Goal: Task Accomplishment & Management: Complete application form

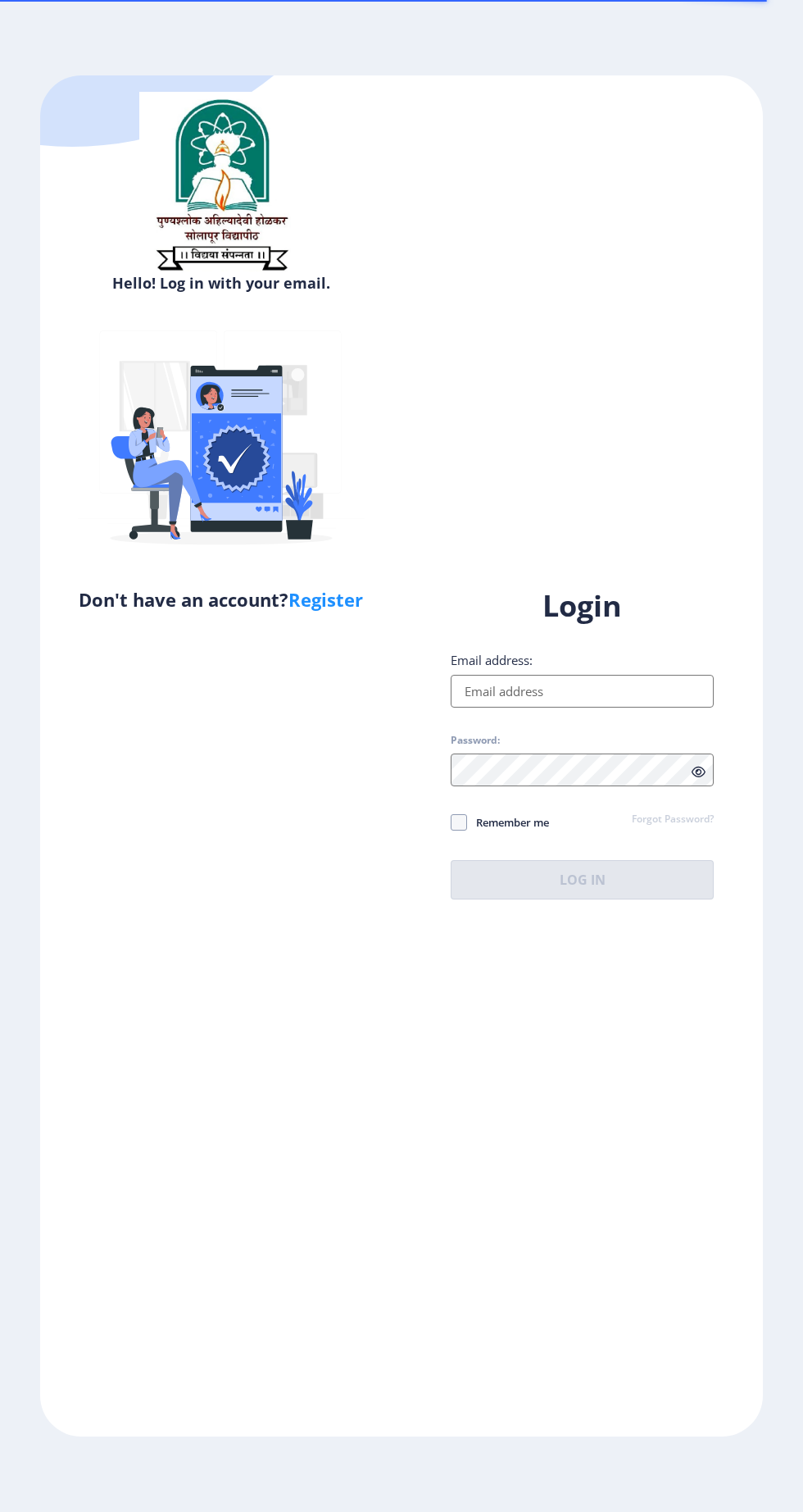
click at [576, 708] on input "Email address:" at bounding box center [582, 691] width 263 height 33
type input "[EMAIL_ADDRESS][DOMAIN_NAME]"
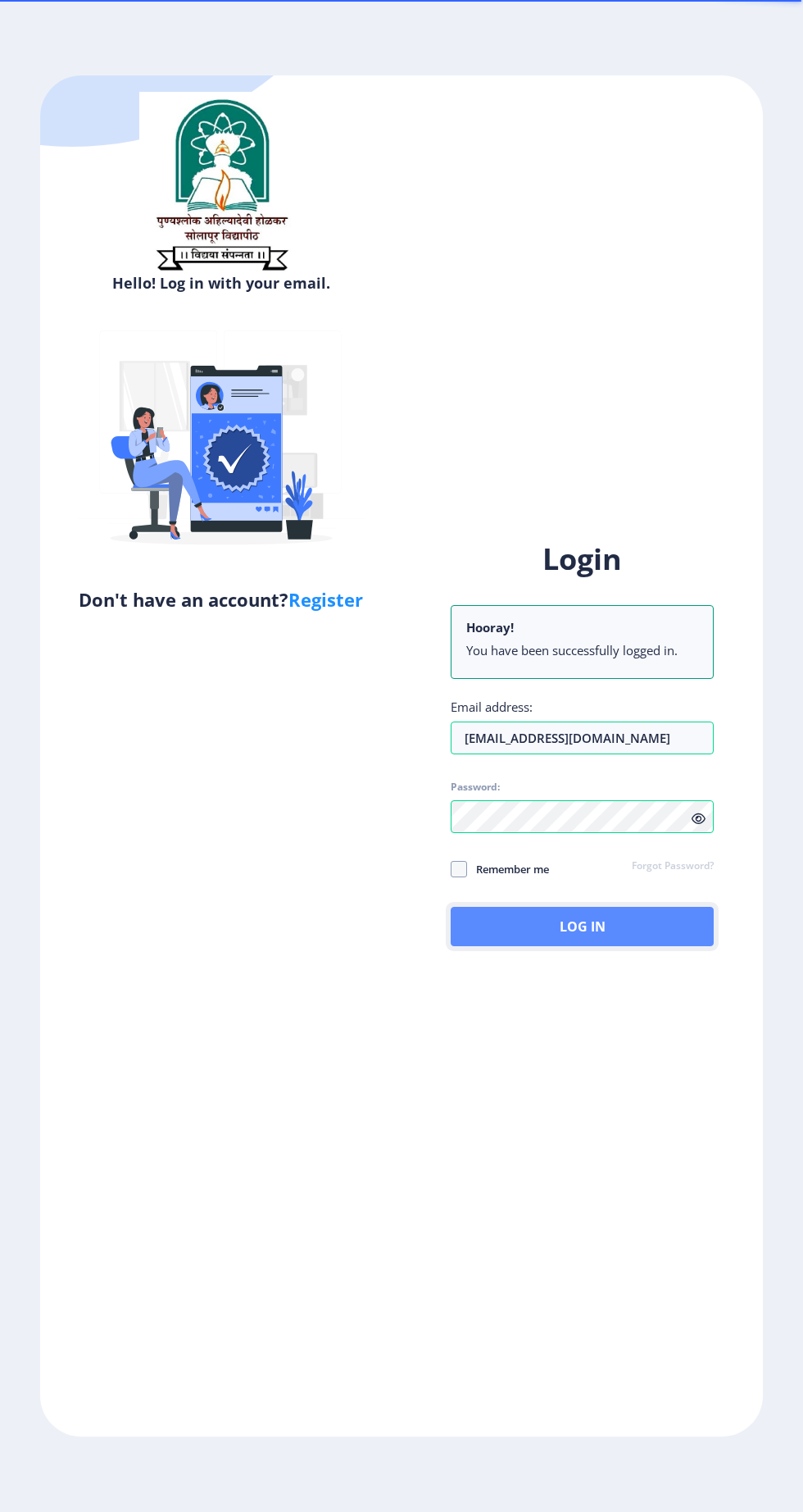
click at [602, 946] on button "Log In" at bounding box center [582, 926] width 263 height 39
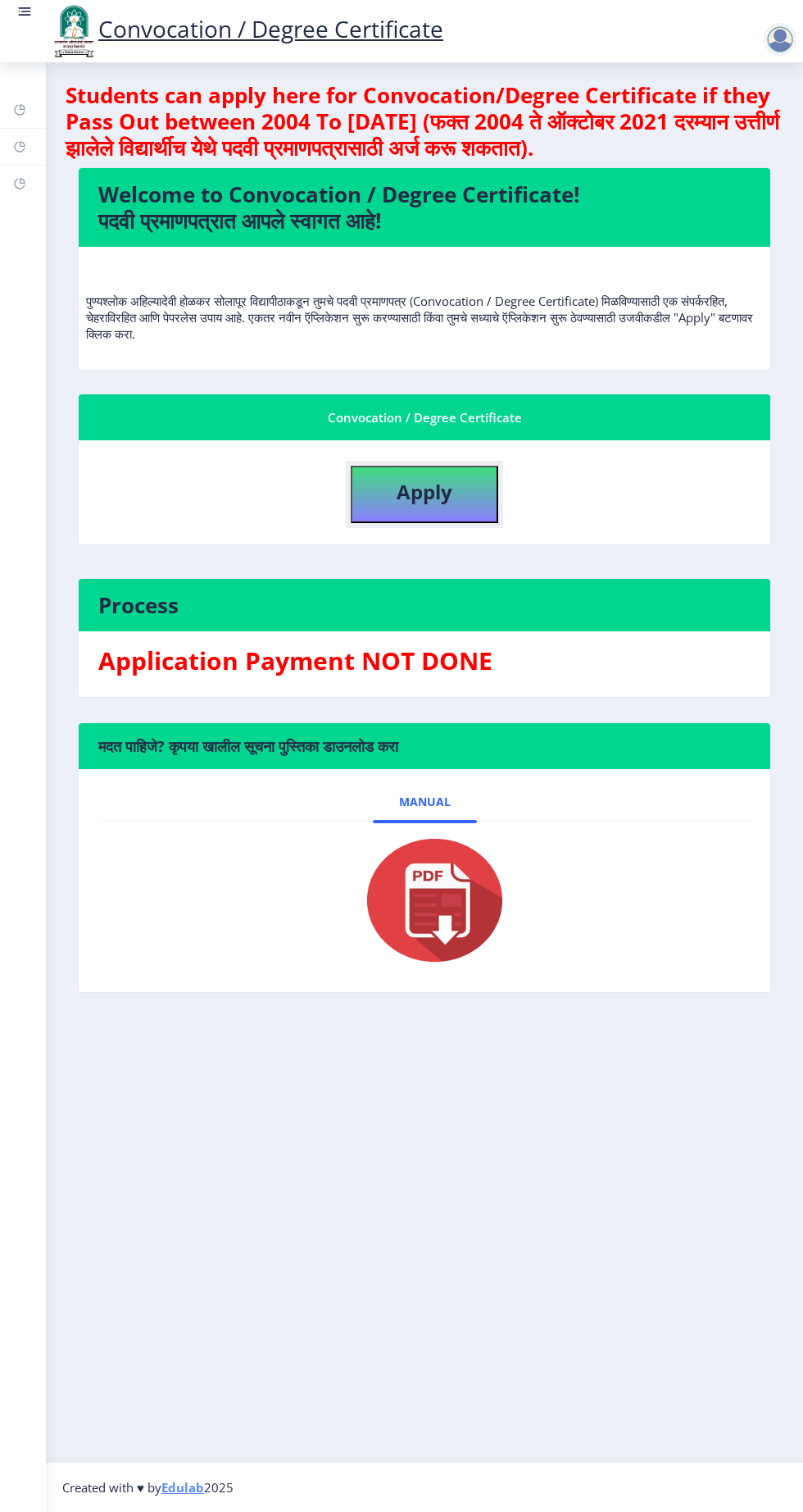
click at [452, 511] on button "Apply" at bounding box center [425, 494] width 148 height 57
select select
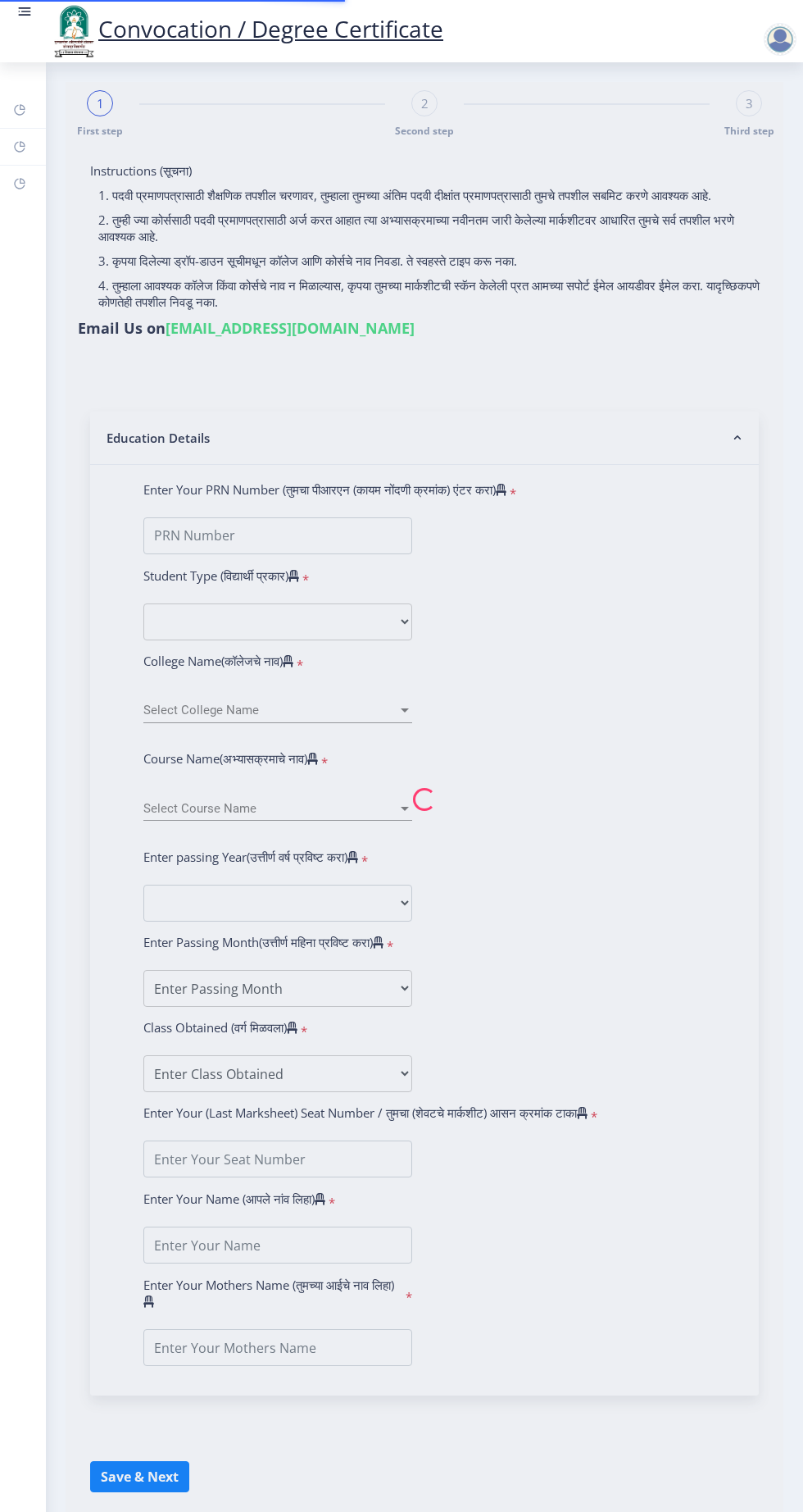
type input "RAUT SWATI DADARAM"
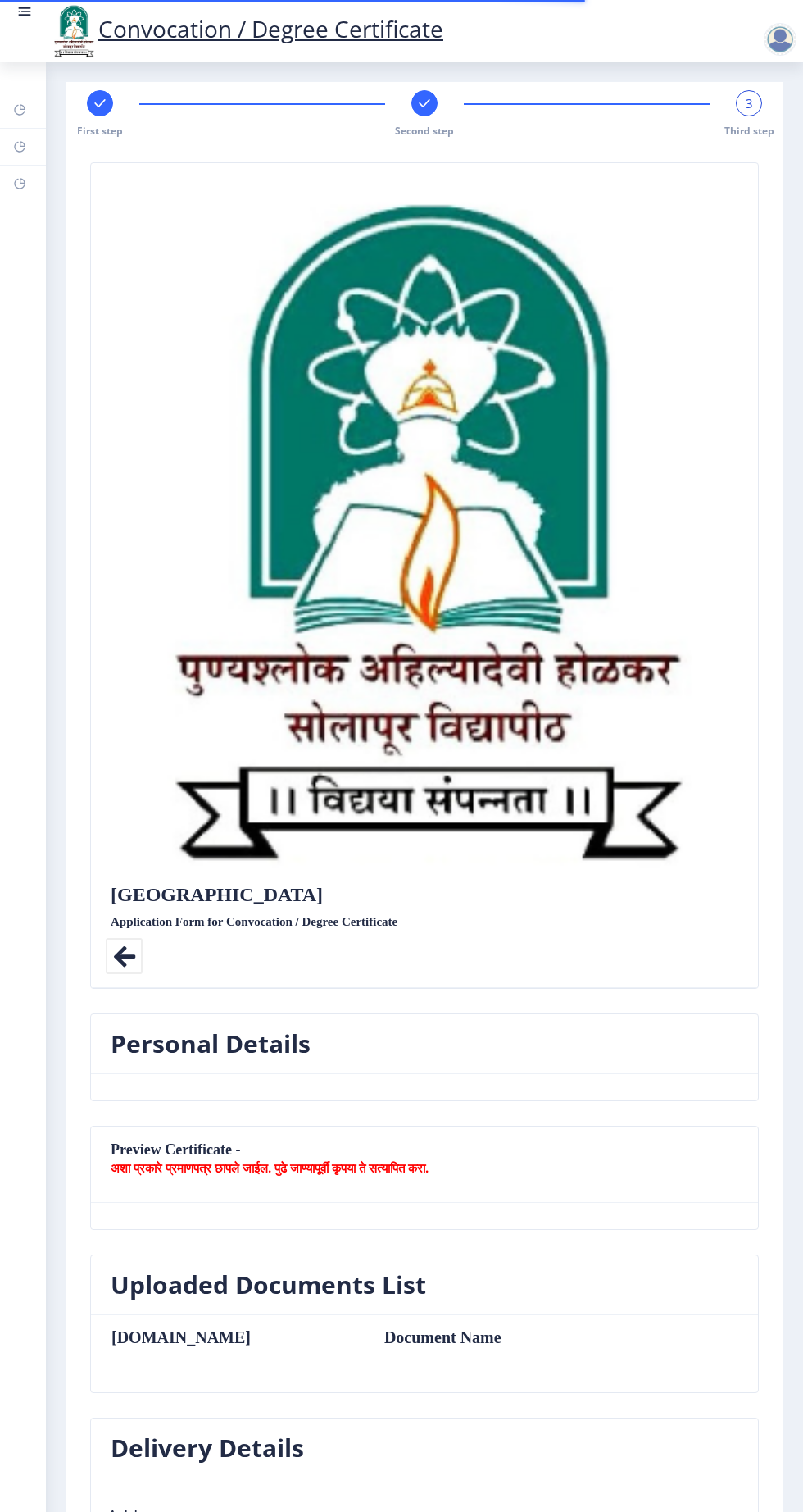
type textarea "A/p Nimgaon [PERSON_NAME] , Tal - Indapur , Dist -Pune"
type input "413120"
type input "[PERSON_NAME] S.O"
type input "[GEOGRAPHIC_DATA]"
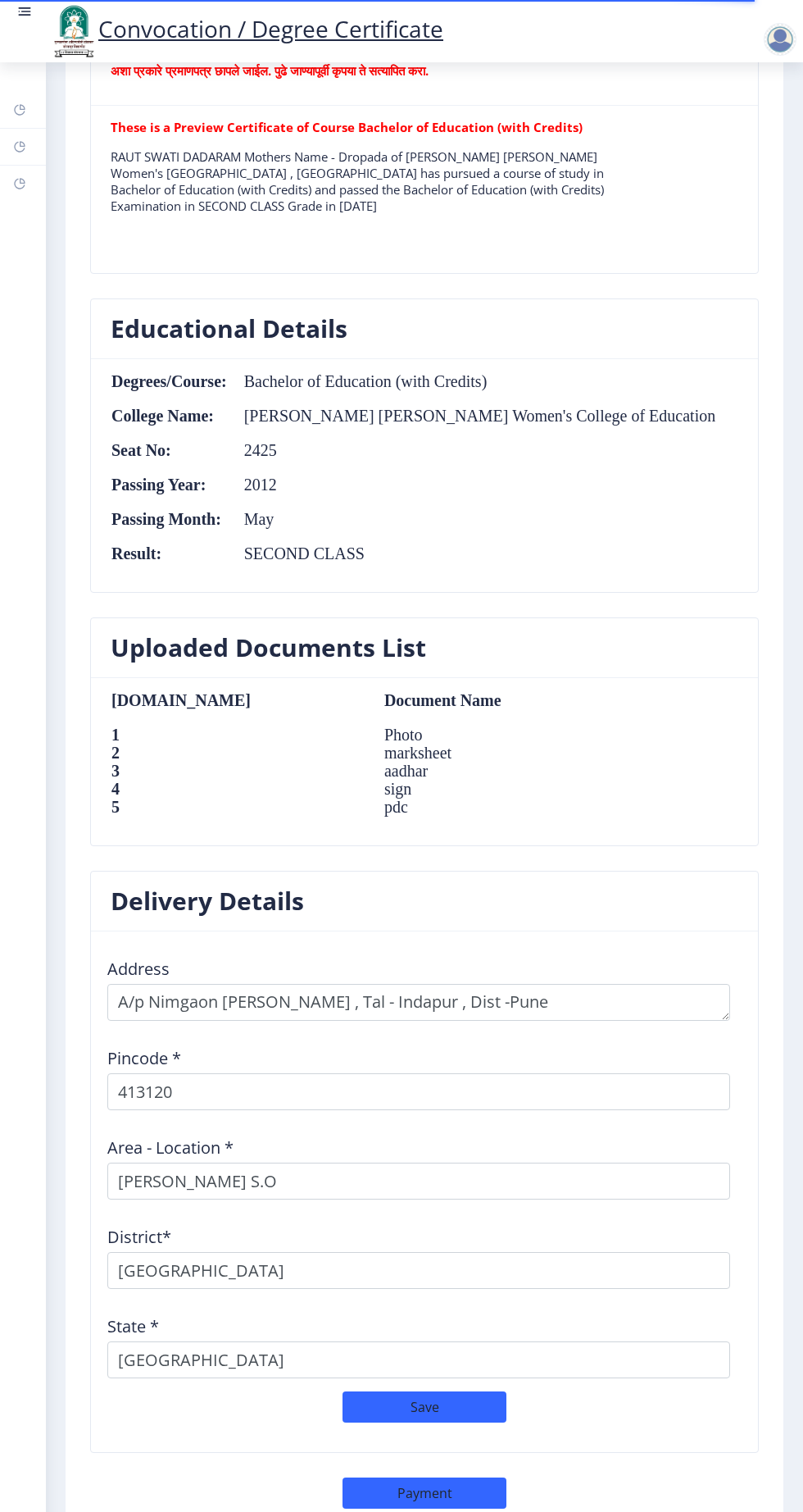
scroll to position [1252, 0]
click at [441, 1482] on button "Payment" at bounding box center [425, 1492] width 164 height 31
select select "sealed"
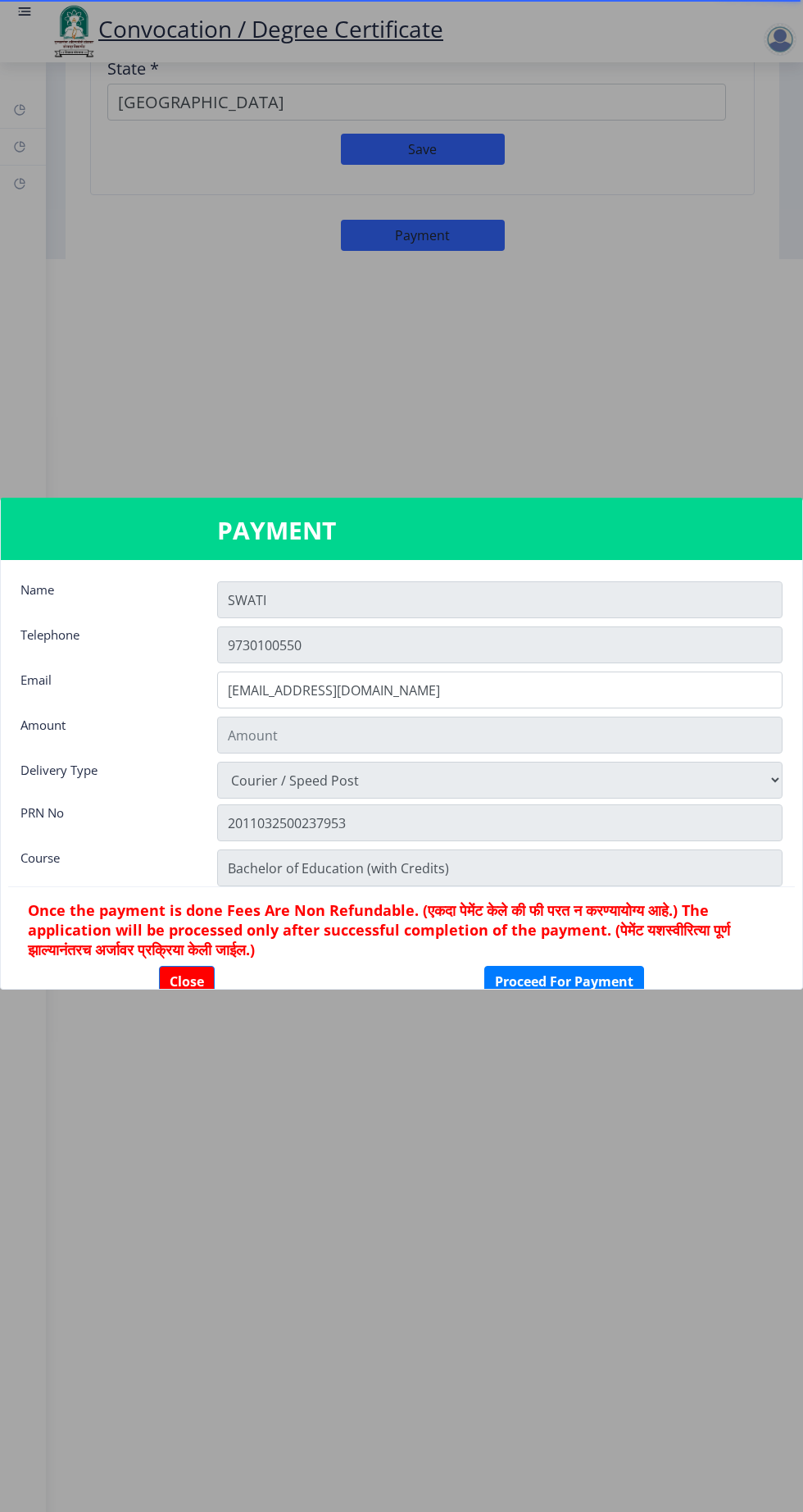
type input "2885"
